Goal: Check status

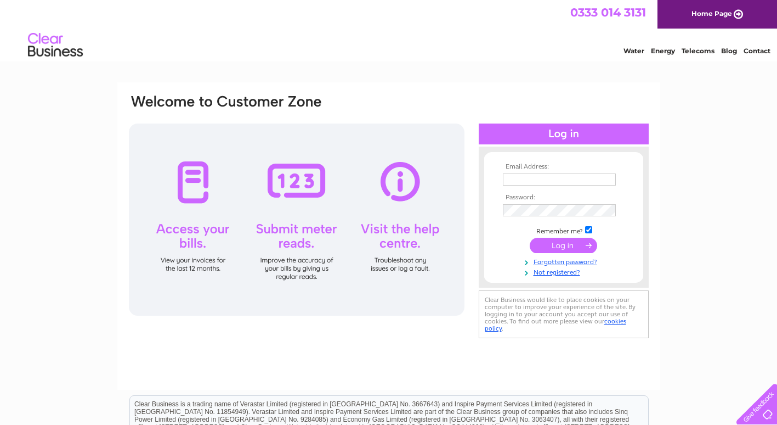
click at [521, 179] on input "text" at bounding box center [559, 179] width 113 height 12
type input "[EMAIL_ADDRESS][DOMAIN_NAME]"
click at [518, 233] on td "Remember me?" at bounding box center [563, 229] width 127 height 11
click at [557, 244] on input "submit" at bounding box center [563, 245] width 67 height 15
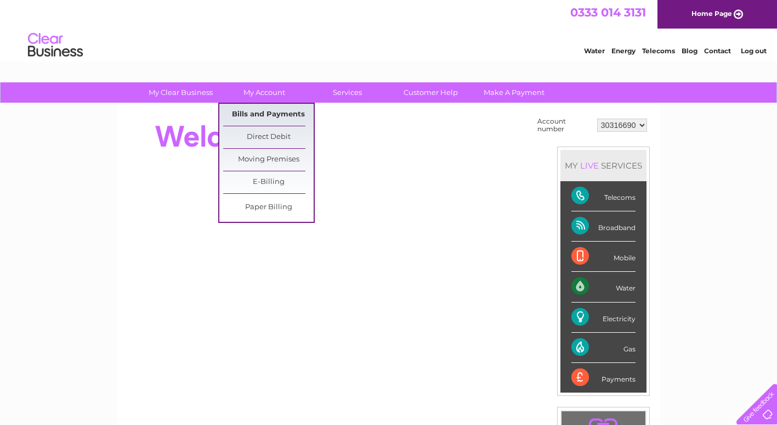
click at [269, 114] on link "Bills and Payments" at bounding box center [268, 115] width 91 height 22
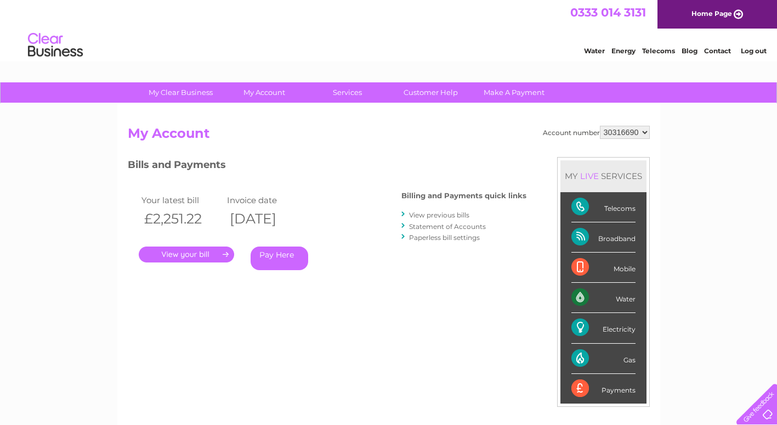
click at [392, 132] on h2 "My Account" at bounding box center [389, 136] width 522 height 21
